Goal: Task Accomplishment & Management: Manage account settings

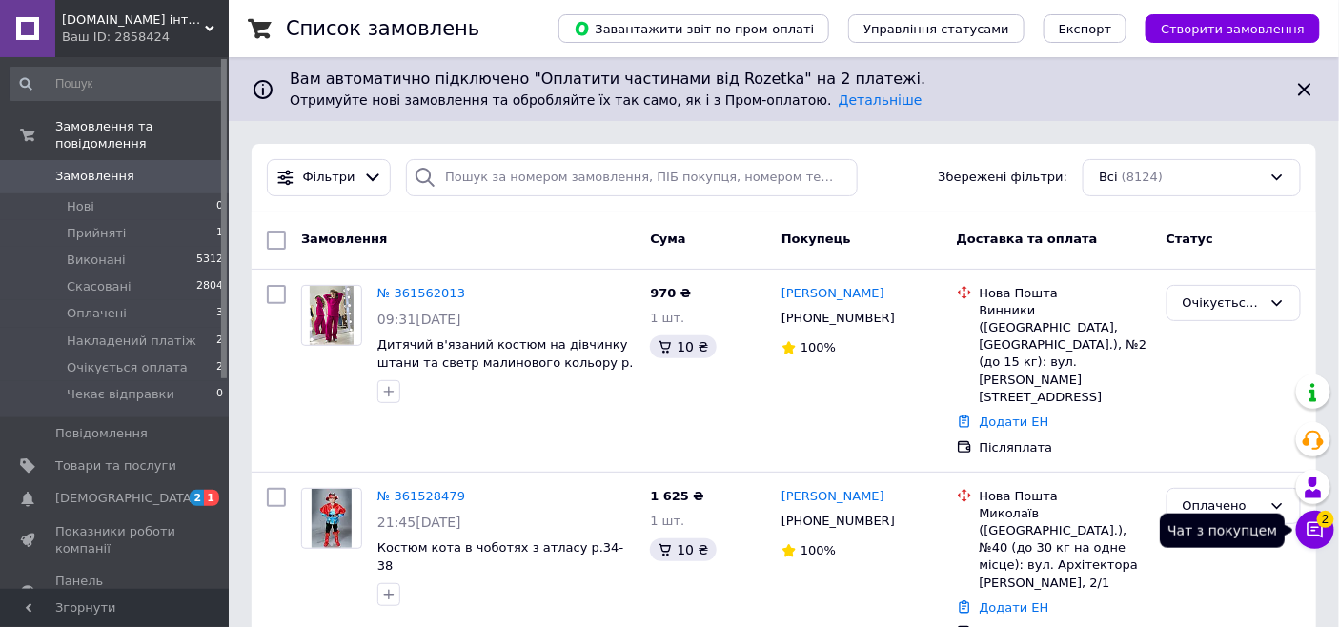
click at [1310, 526] on icon at bounding box center [1314, 529] width 19 height 19
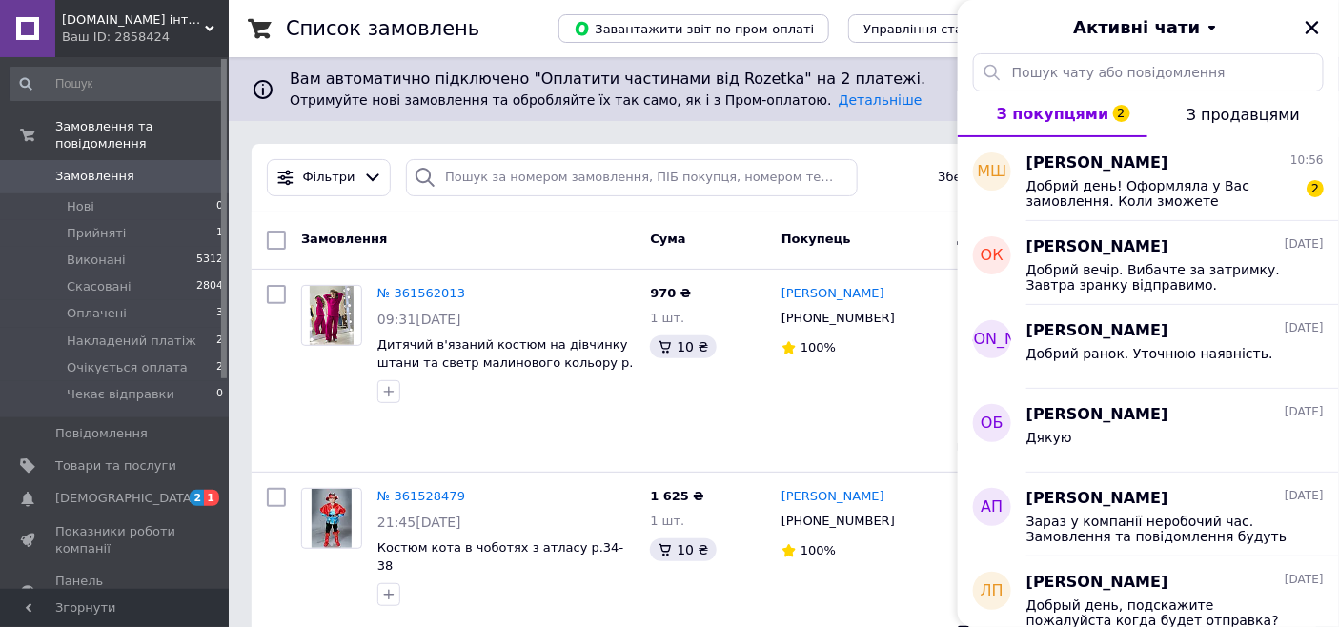
click at [720, 243] on div "Cума" at bounding box center [707, 240] width 131 height 34
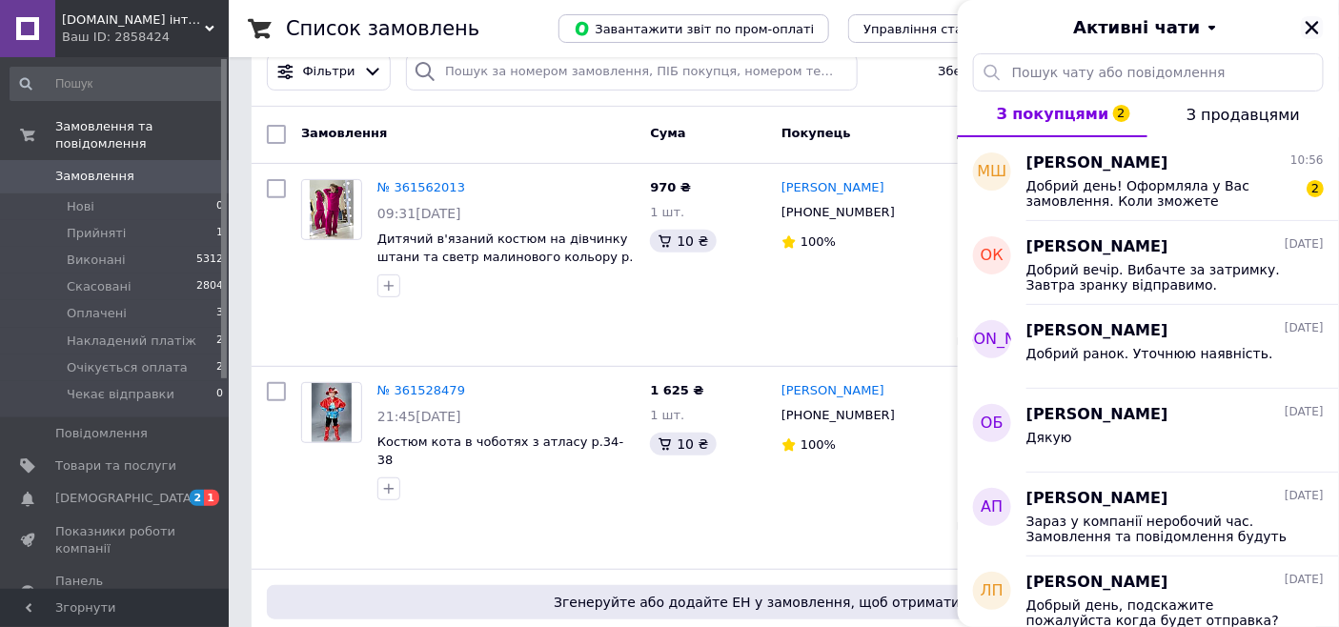
click at [1308, 30] on icon "Закрити" at bounding box center [1311, 27] width 17 height 17
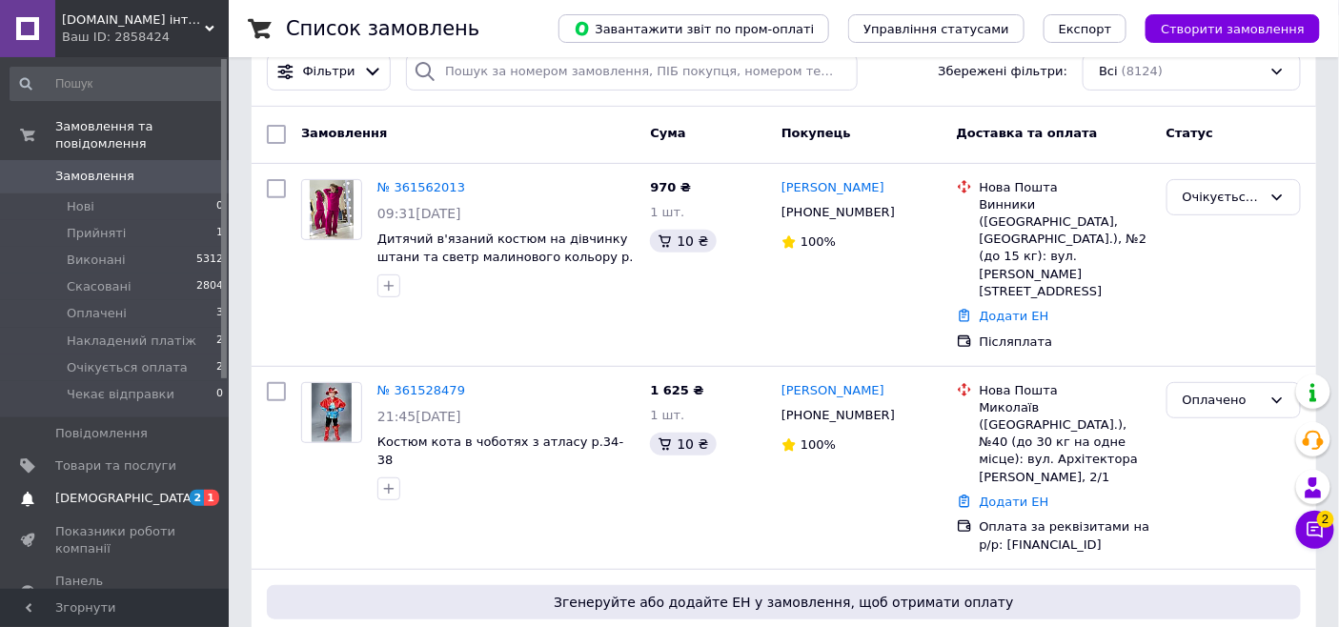
click at [101, 490] on span "[DEMOGRAPHIC_DATA]" at bounding box center [125, 498] width 141 height 17
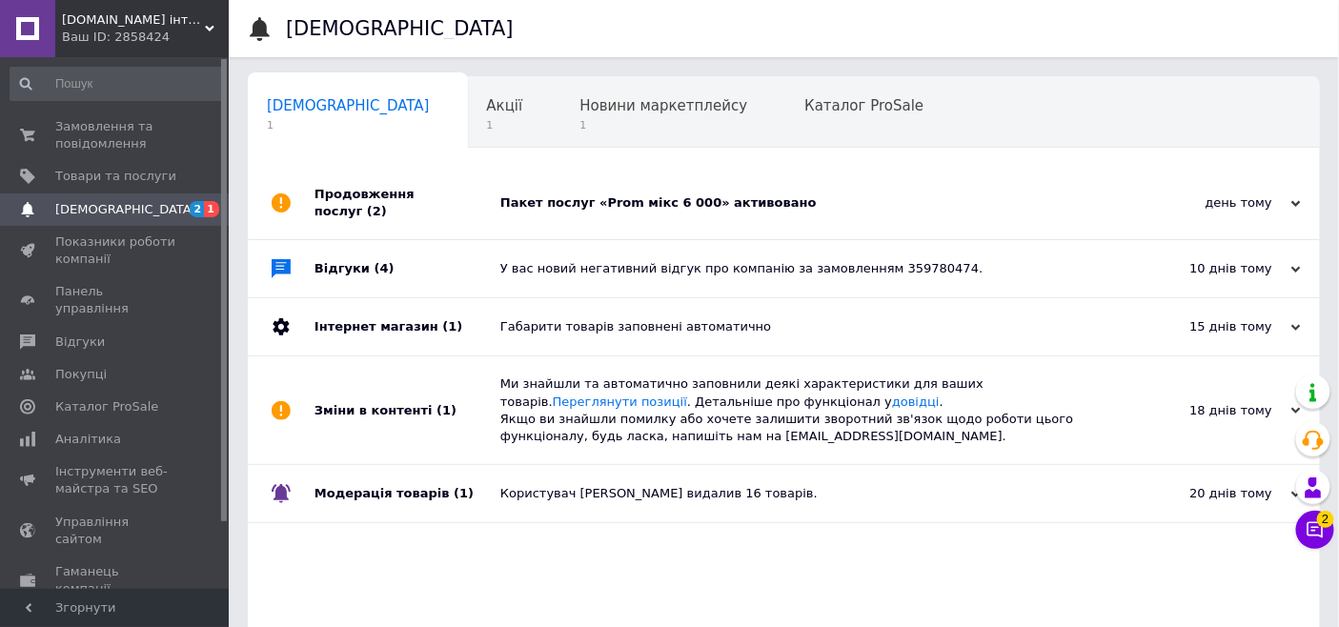
click at [598, 213] on div "Пакет послуг «Prom мікс 6 000» активовано" at bounding box center [805, 203] width 610 height 72
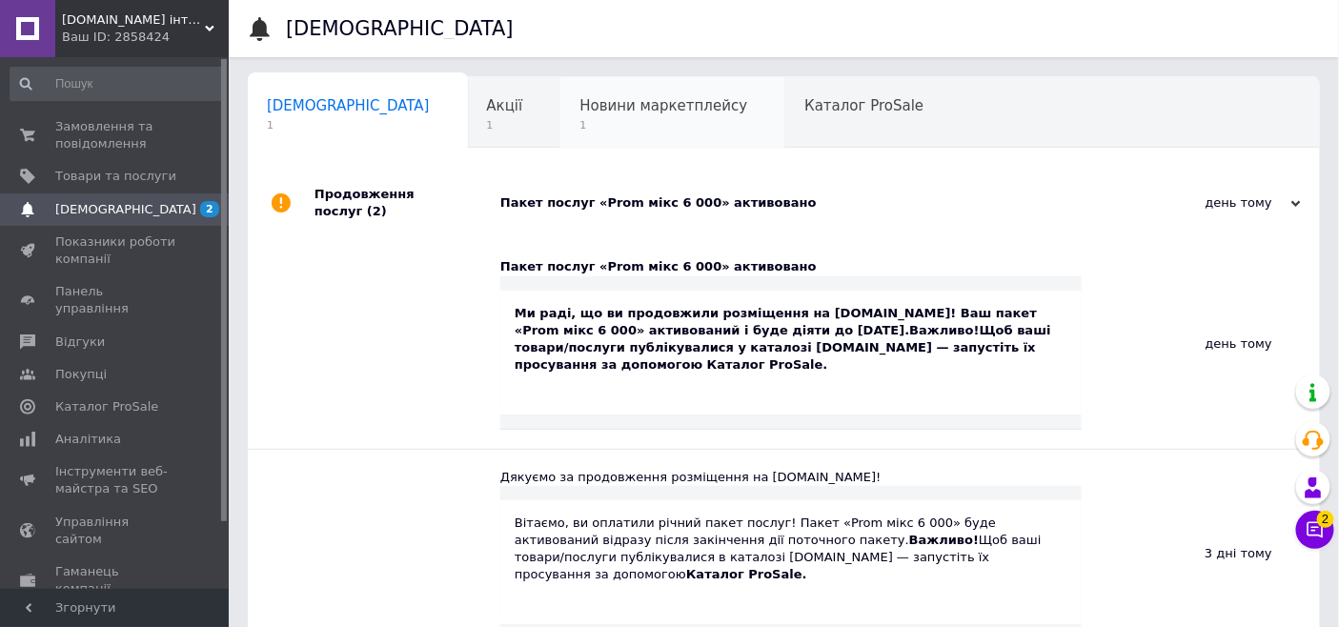
click at [579, 130] on span "1" at bounding box center [663, 125] width 168 height 14
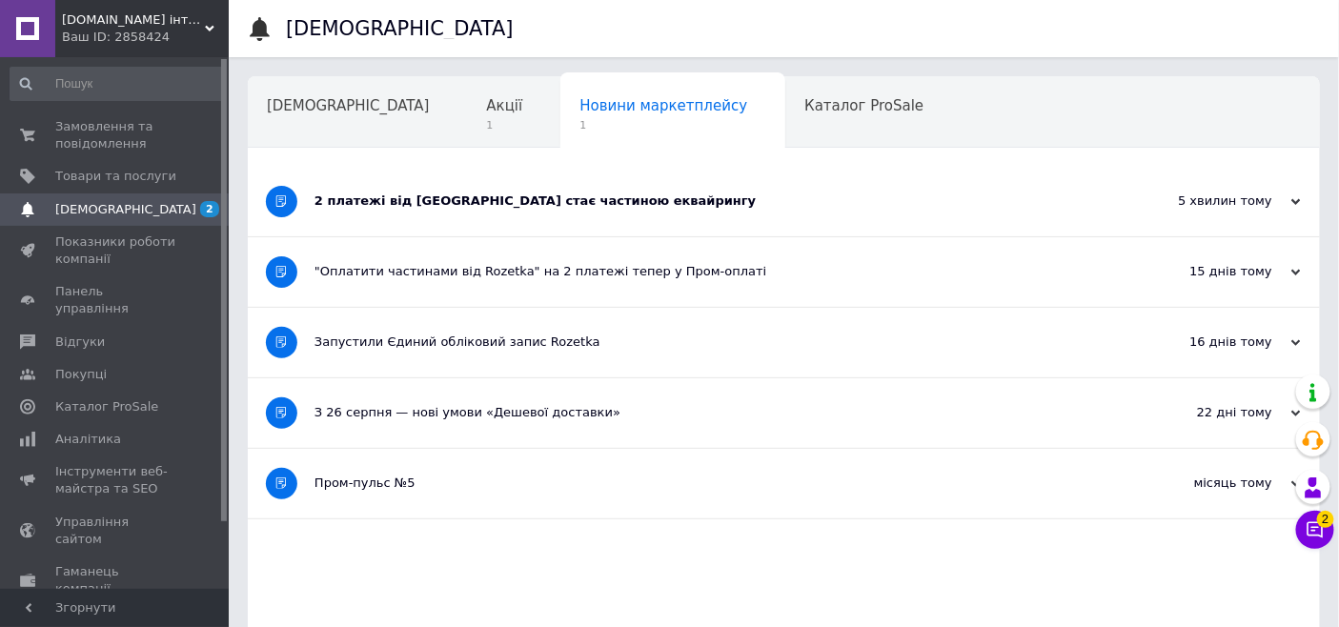
click at [476, 212] on div "2 платежі від [GEOGRAPHIC_DATA] стає частиною еквайрингу" at bounding box center [712, 202] width 796 height 70
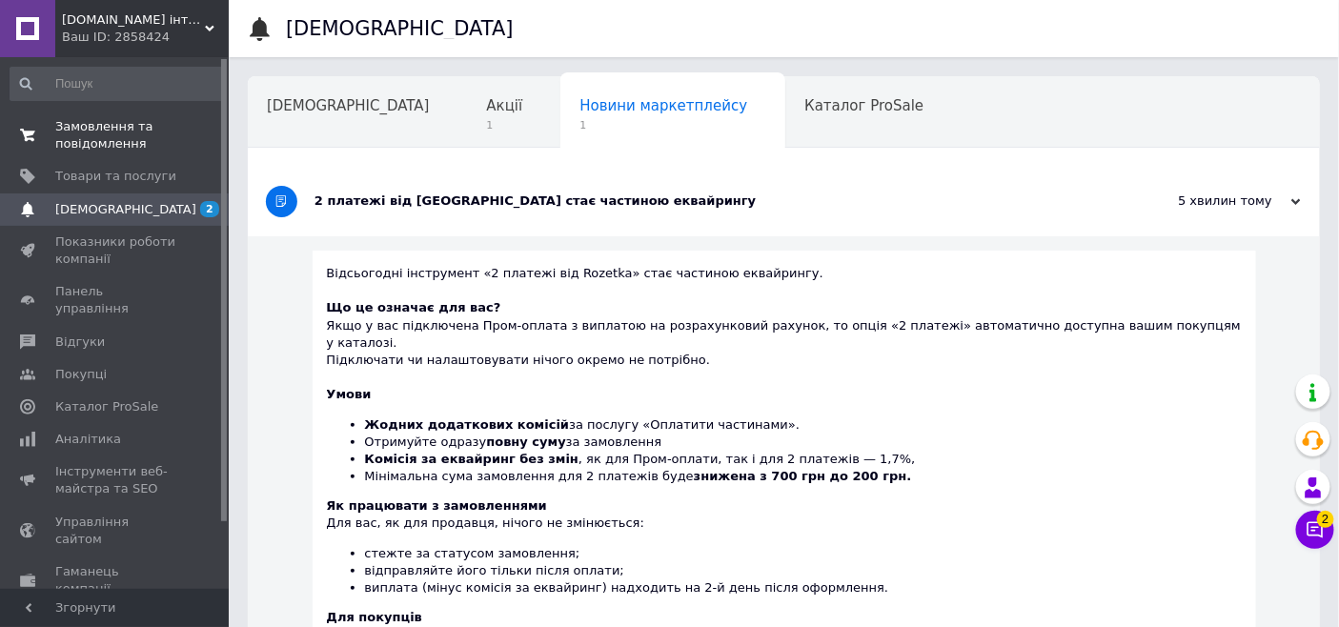
click at [188, 133] on span "0 0" at bounding box center [202, 135] width 52 height 34
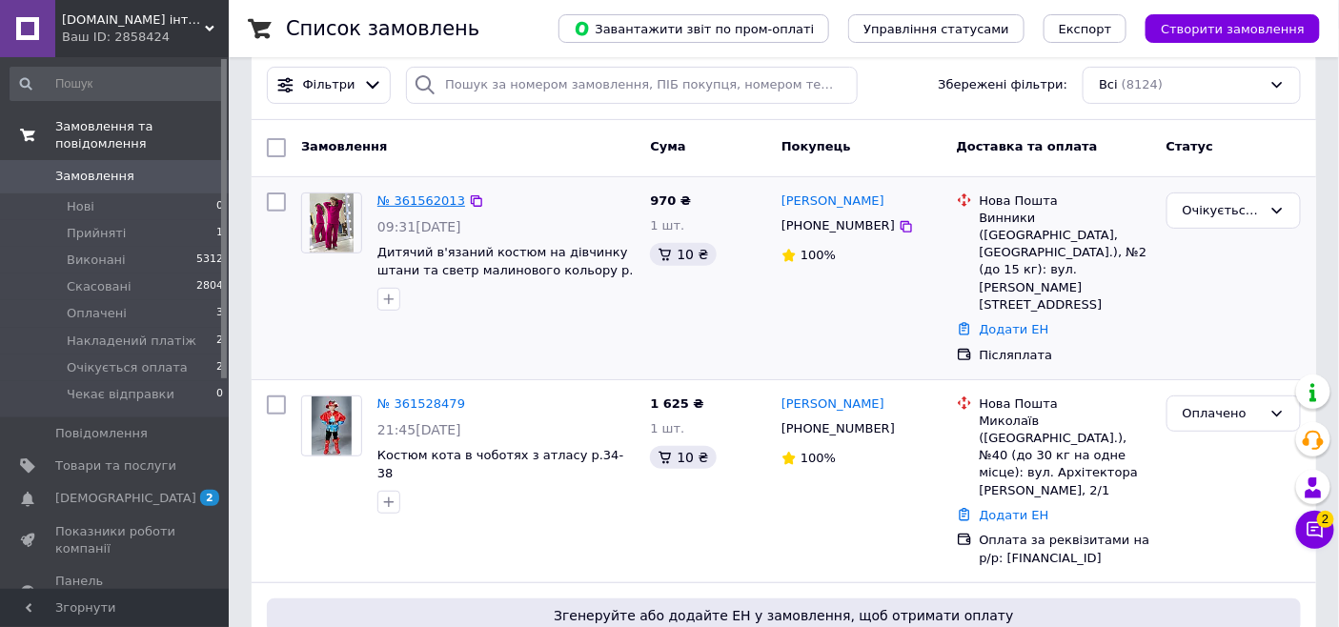
scroll to position [106, 0]
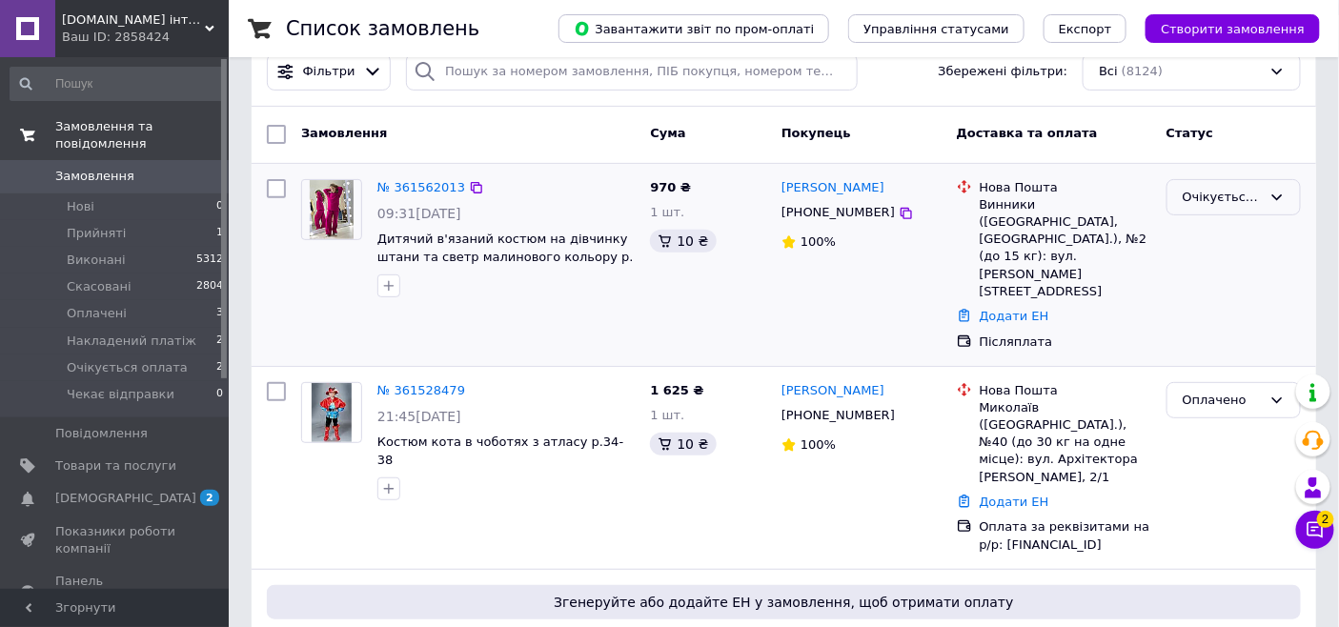
click at [1218, 188] on div "Очікується оплата" at bounding box center [1221, 198] width 79 height 20
click at [1235, 362] on li "Чекає відправки" at bounding box center [1233, 370] width 132 height 54
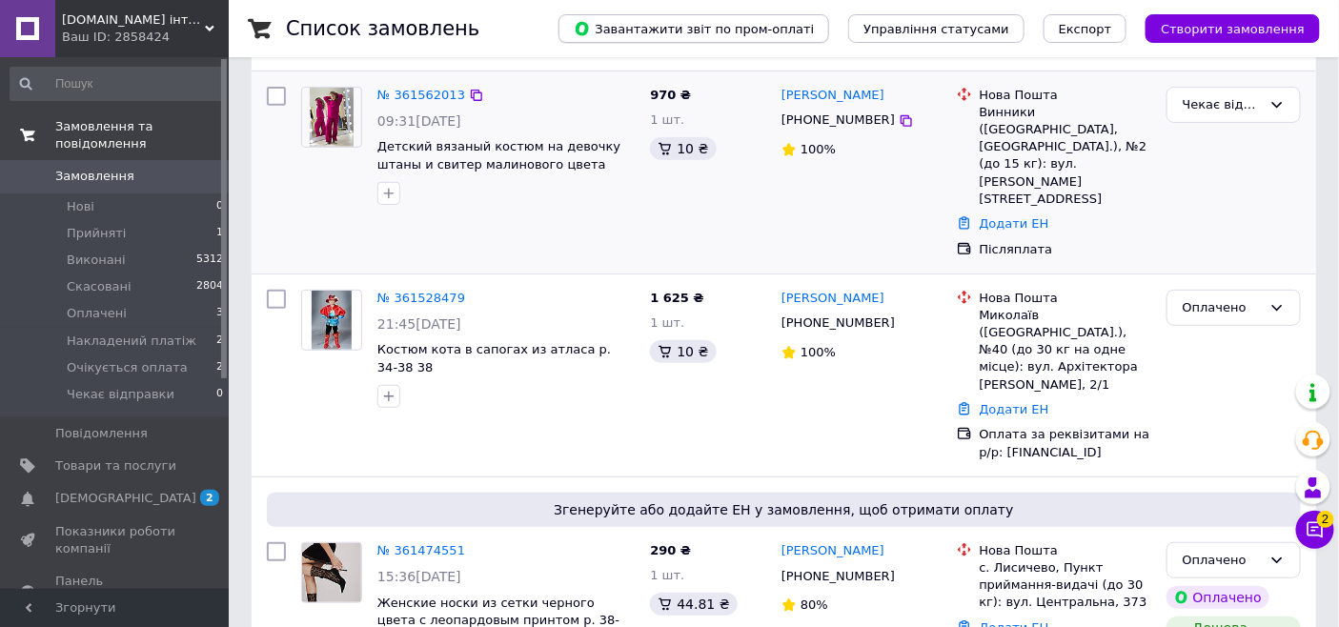
scroll to position [212, 0]
